Goal: Information Seeking & Learning: Understand process/instructions

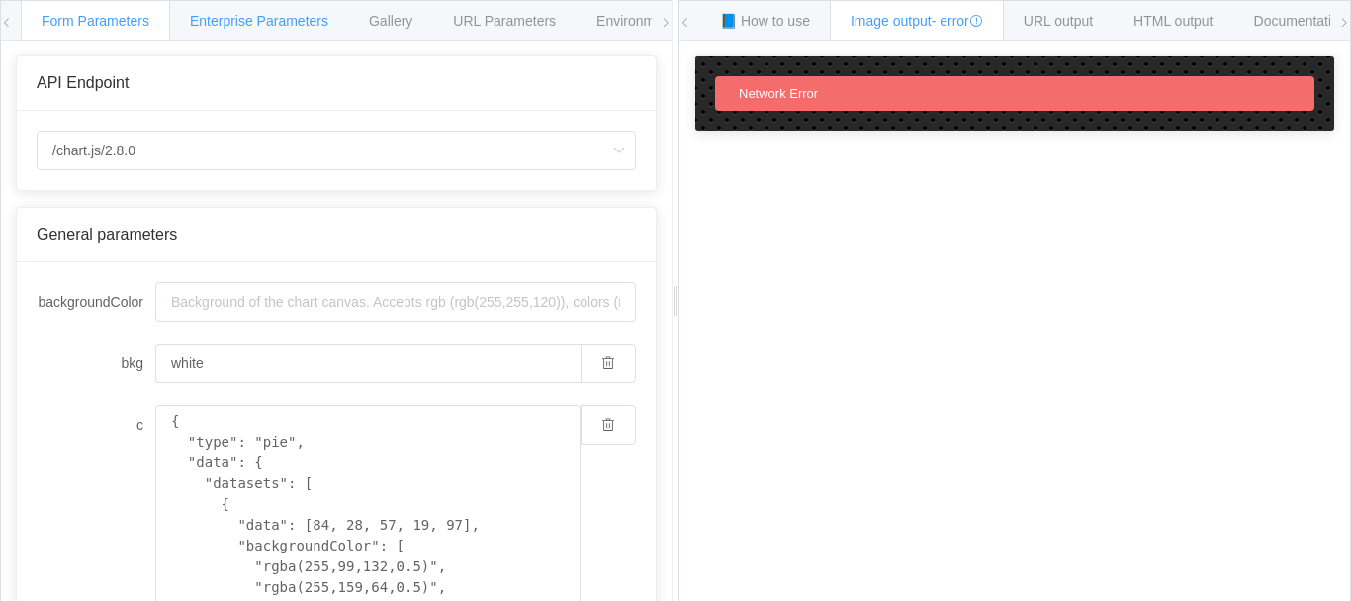
click at [255, 24] on span "Enterprise Parameters" at bounding box center [259, 21] width 139 height 16
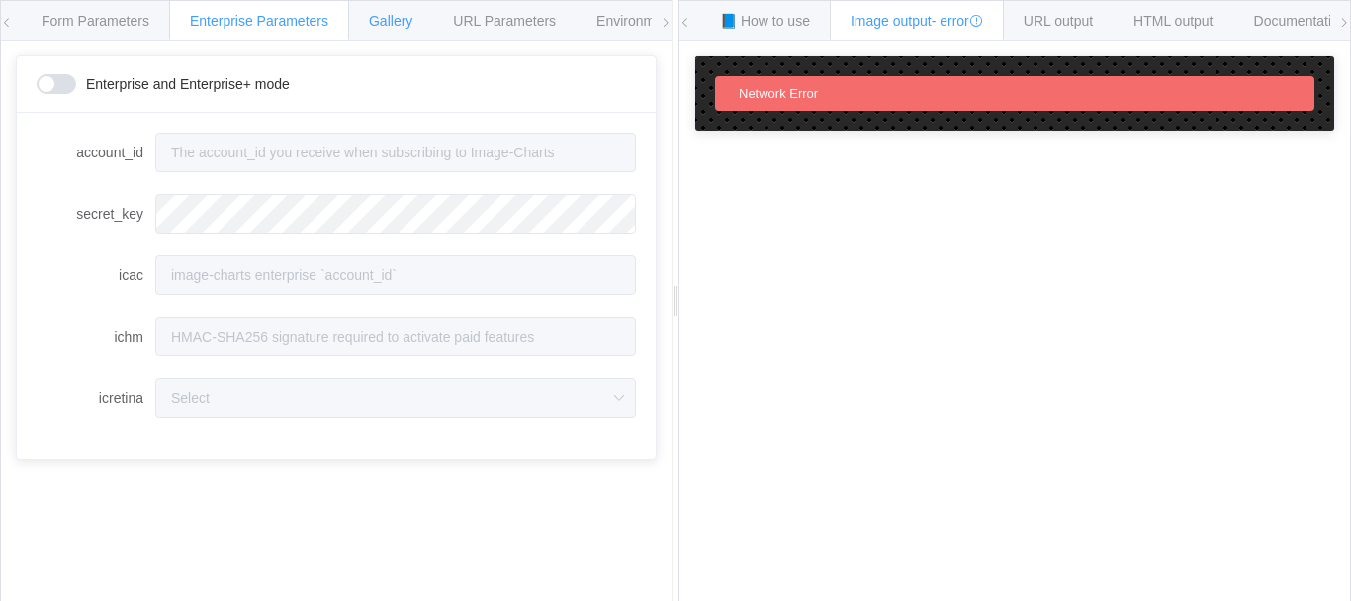
click at [410, 26] on span "Gallery" at bounding box center [391, 21] width 44 height 16
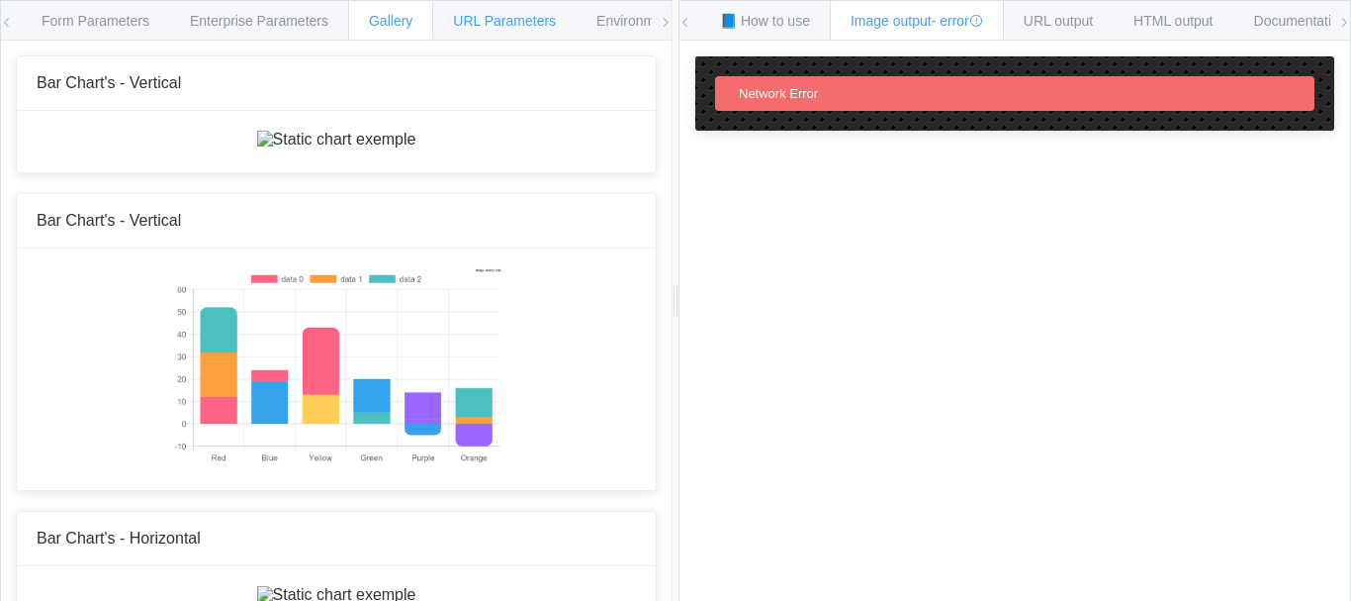
click at [499, 23] on span "URL Parameters" at bounding box center [504, 21] width 103 height 16
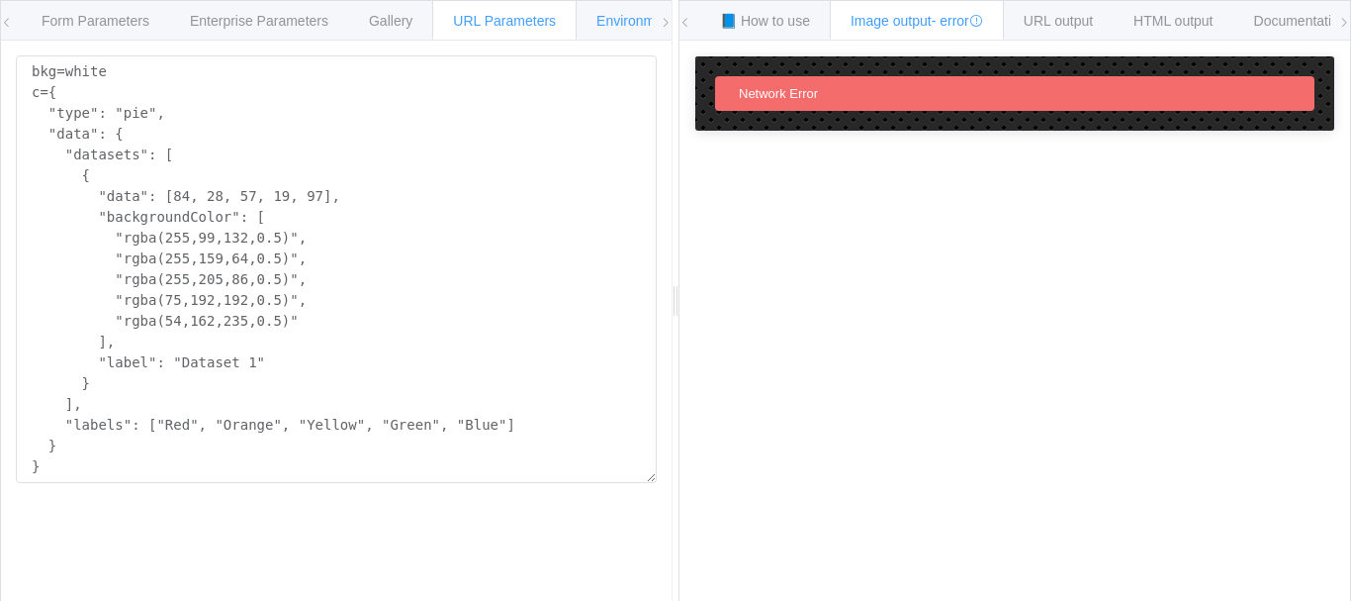
click at [617, 15] on span "Environments" at bounding box center [639, 21] width 85 height 16
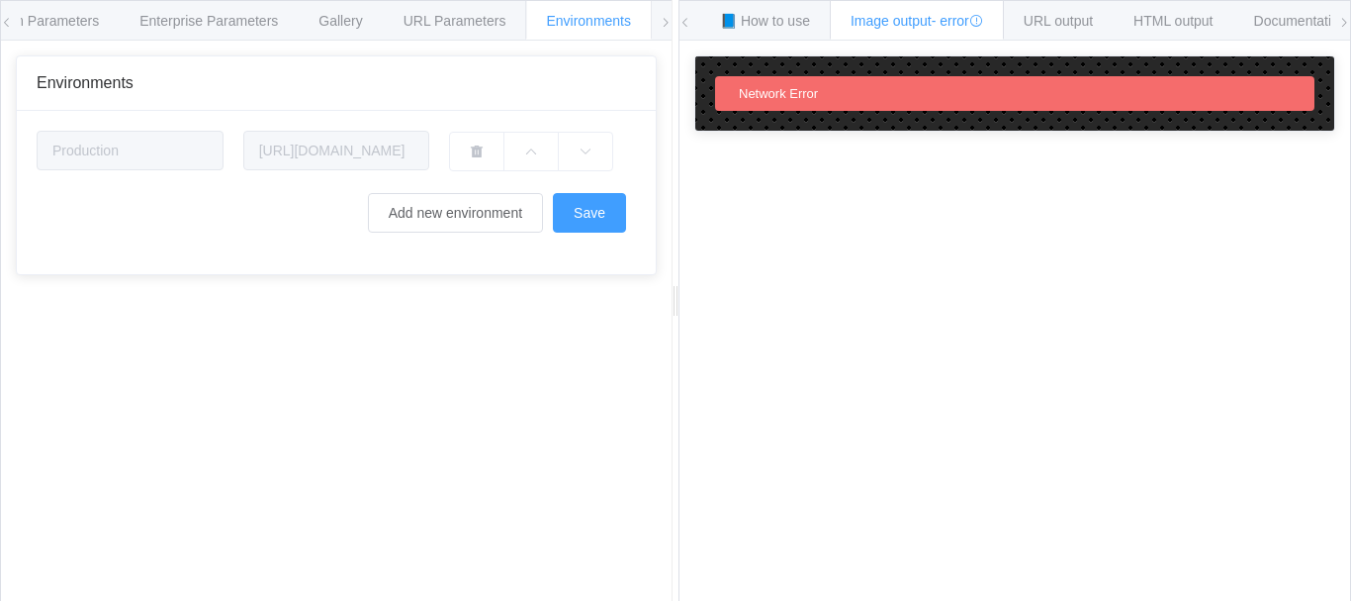
click at [3, 26] on icon at bounding box center [7, 23] width 12 height 12
drag, startPoint x: 13, startPoint y: 0, endPoint x: 1, endPoint y: 25, distance: 27.4
click at [1, 25] on icon at bounding box center [7, 23] width 12 height 12
click at [1, 22] on icon at bounding box center [7, 23] width 12 height 12
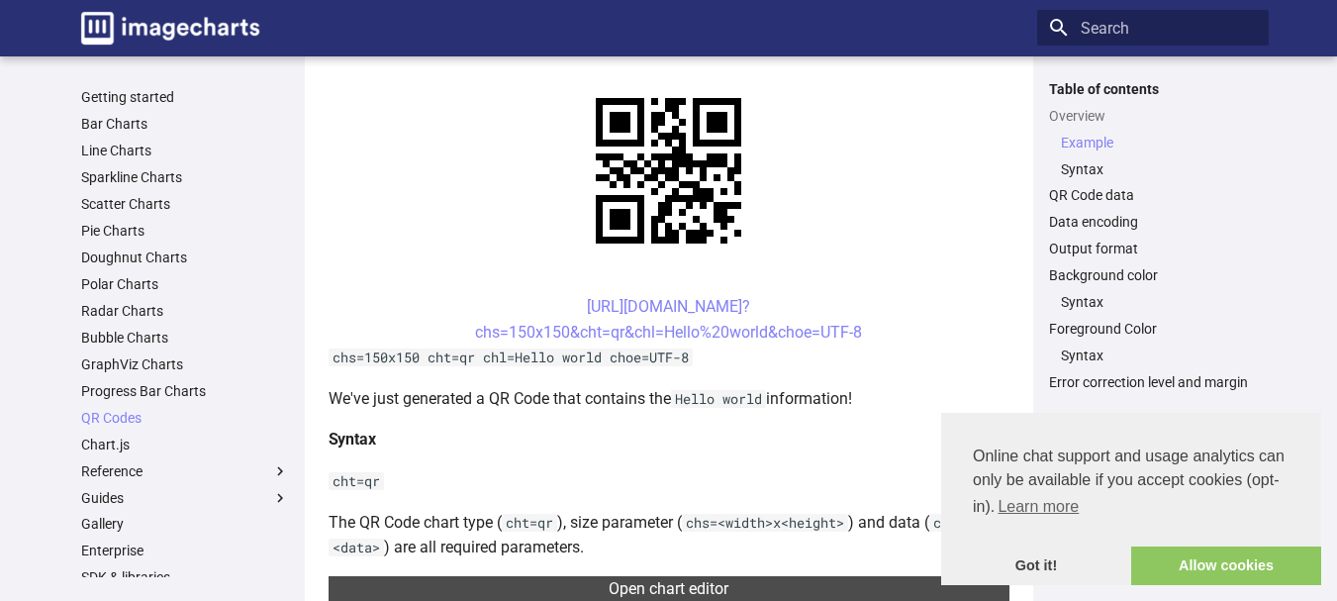
scroll to position [495, 0]
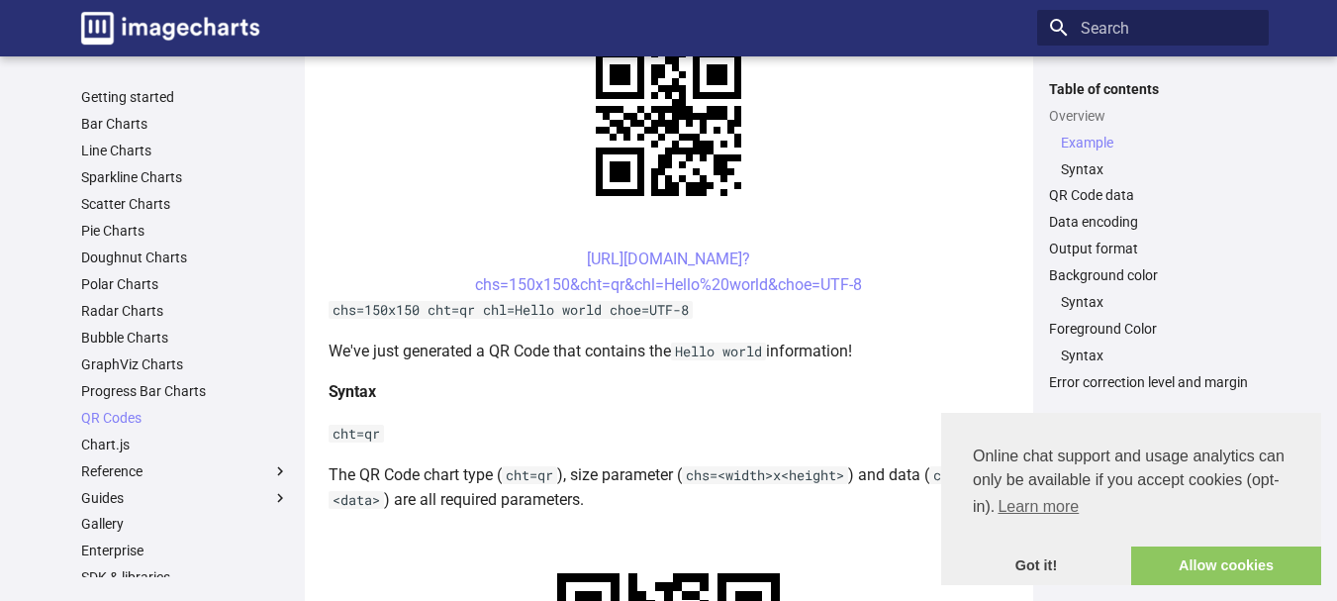
drag, startPoint x: 540, startPoint y: 388, endPoint x: 607, endPoint y: 421, distance: 75.2
copy link "[URL][DOMAIN_NAME]? chs=200x200&cht=qr&chl="
drag, startPoint x: 1208, startPoint y: 210, endPoint x: 1104, endPoint y: 125, distance: 134.3
click at [1208, 210] on ul "Overview Example Syntax QR Code data Data encoding Output format Background col…" at bounding box center [1152, 249] width 231 height 285
